Goal: Navigation & Orientation: Find specific page/section

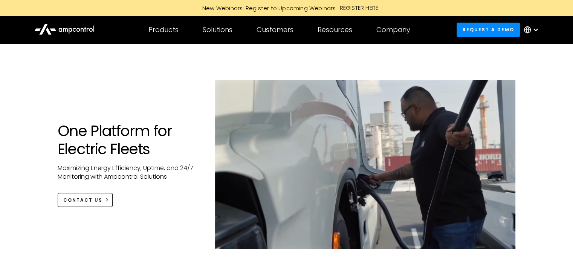
click at [174, 31] on div "Products" at bounding box center [163, 30] width 30 height 8
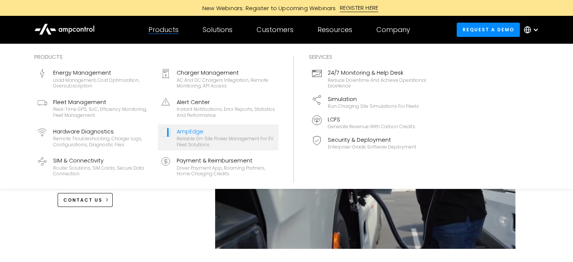
click at [215, 129] on div "AmpEdge" at bounding box center [226, 131] width 99 height 8
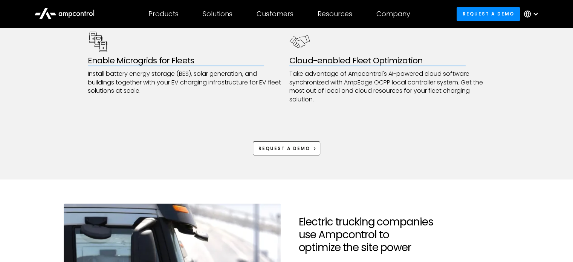
scroll to position [627, 0]
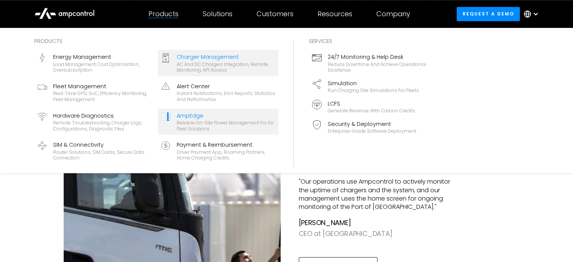
click at [203, 63] on div "AC and DC chargers integration, remote monitoring, API access" at bounding box center [226, 67] width 99 height 12
